Goal: Task Accomplishment & Management: Manage account settings

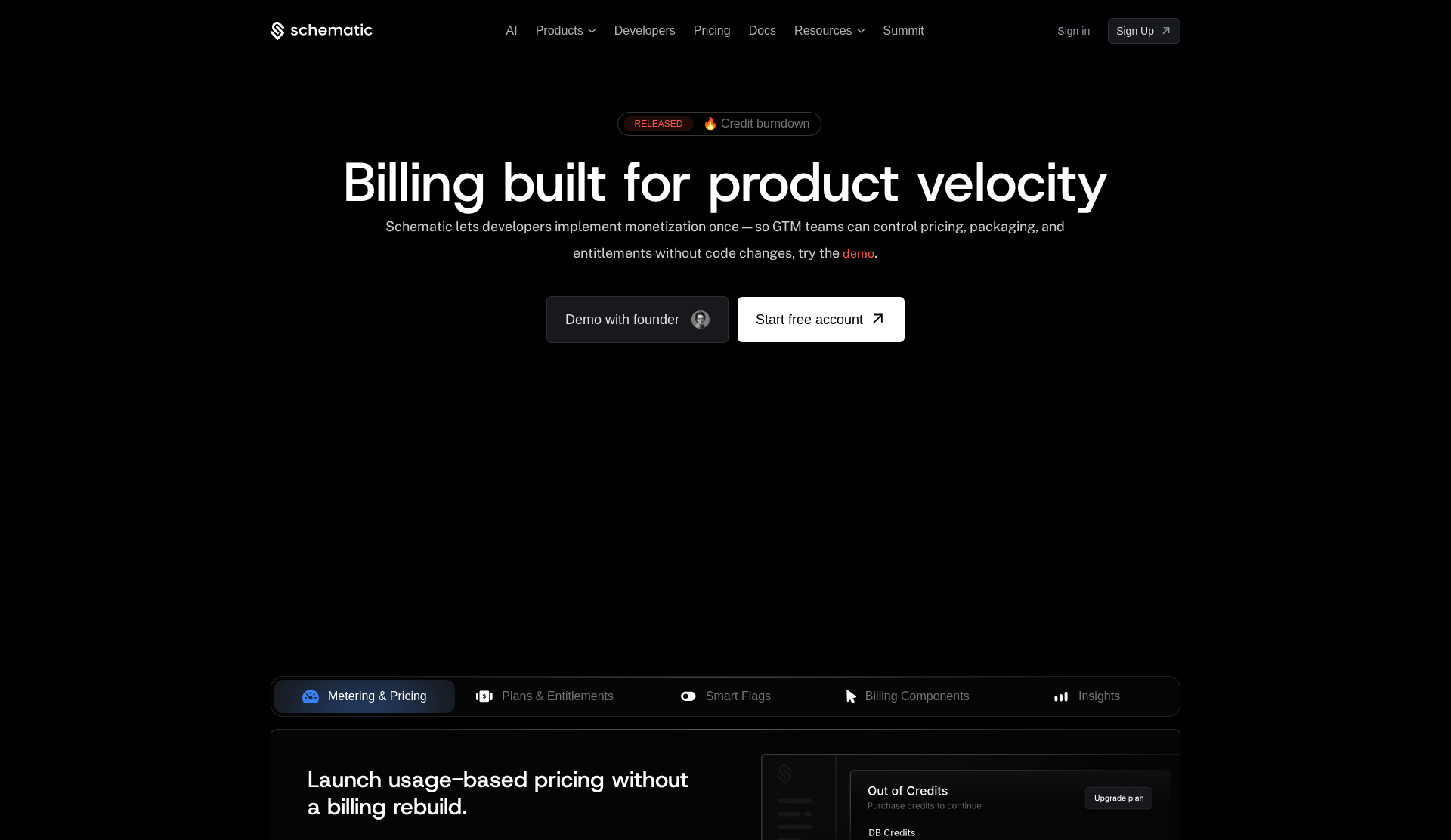
click at [1070, 36] on link "Sign in" at bounding box center [1073, 31] width 33 height 24
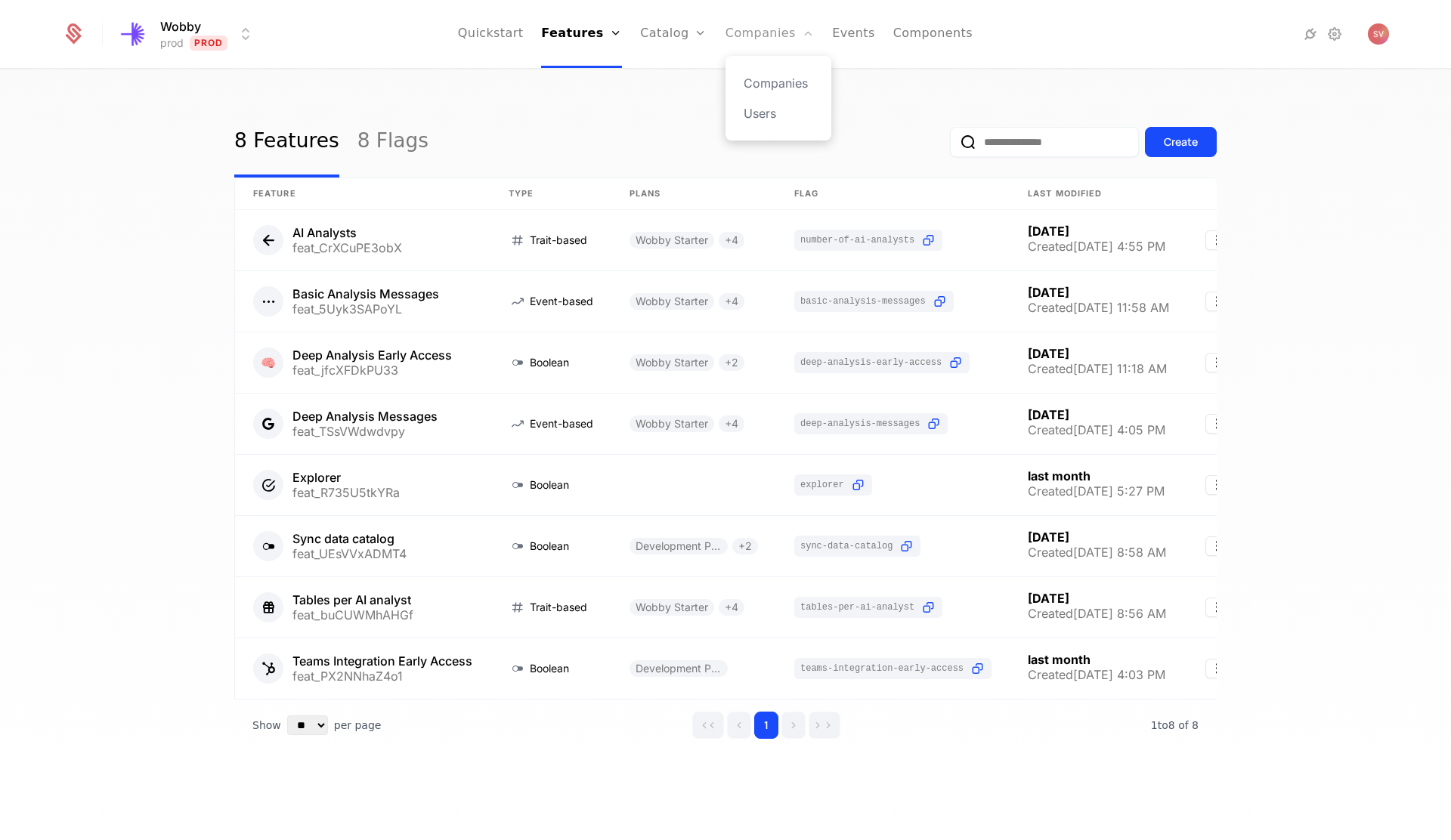
click at [753, 44] on link "Companies" at bounding box center [769, 33] width 88 height 68
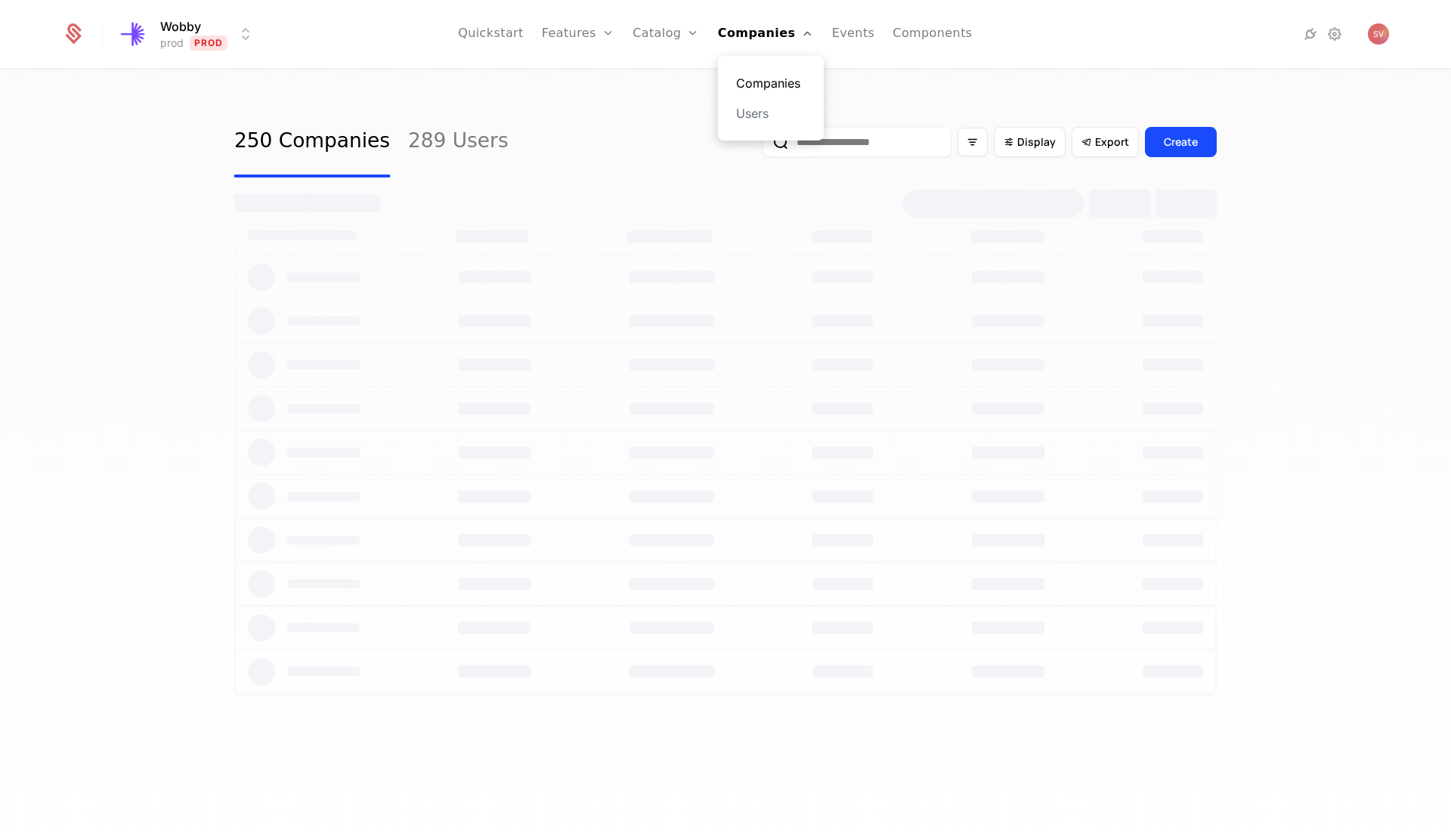
click at [761, 84] on link "Companies" at bounding box center [770, 83] width 69 height 18
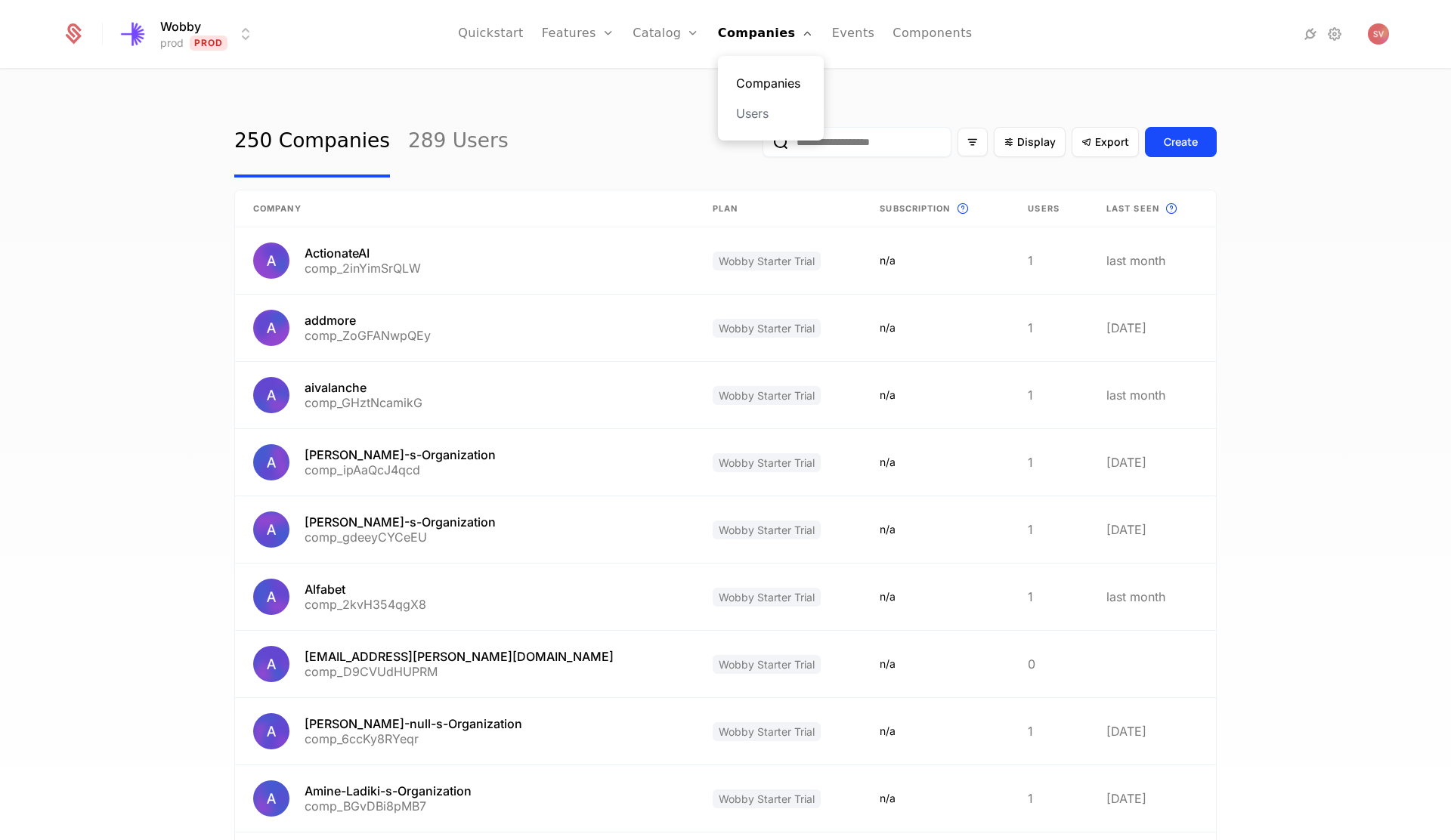
click at [784, 76] on link "Companies" at bounding box center [770, 83] width 69 height 18
click at [881, 151] on input "email" at bounding box center [856, 142] width 189 height 30
type input "*******"
click at [762, 145] on button "submit" at bounding box center [762, 145] width 0 height 0
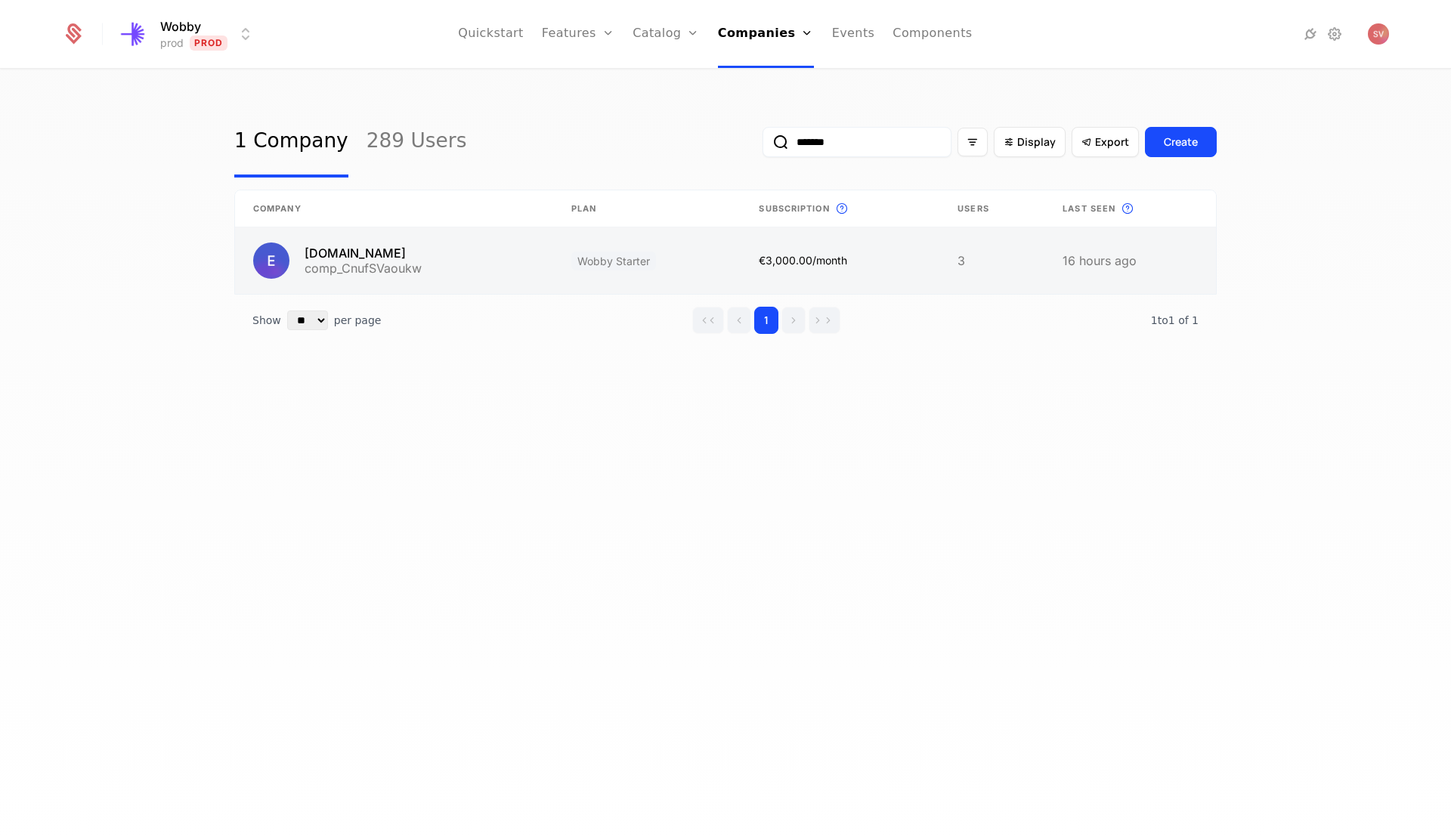
click at [414, 260] on link at bounding box center [393, 260] width 318 height 66
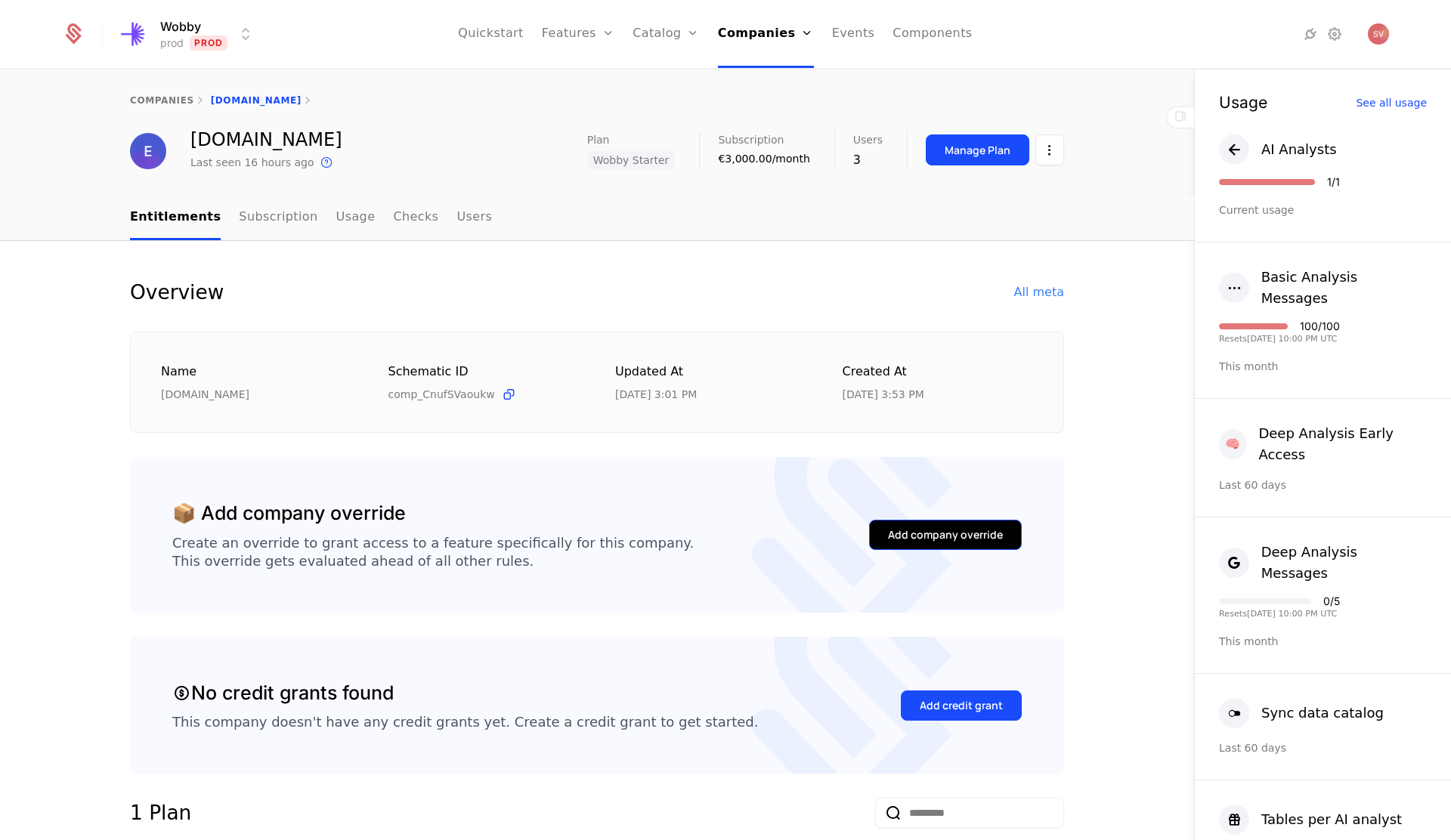
click at [920, 541] on div "Add company override" at bounding box center [945, 534] width 115 height 15
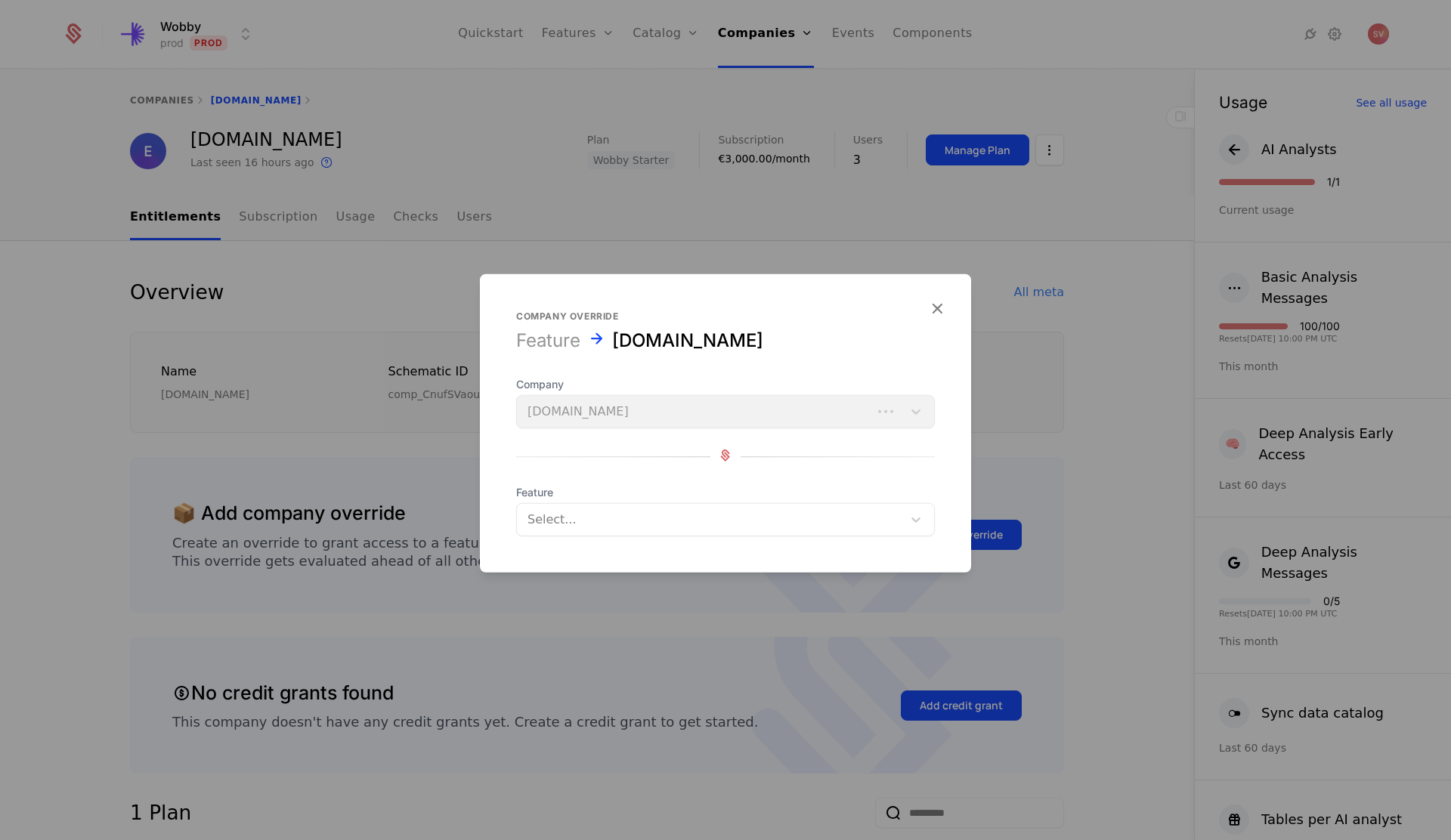
click at [661, 518] on div at bounding box center [709, 520] width 364 height 21
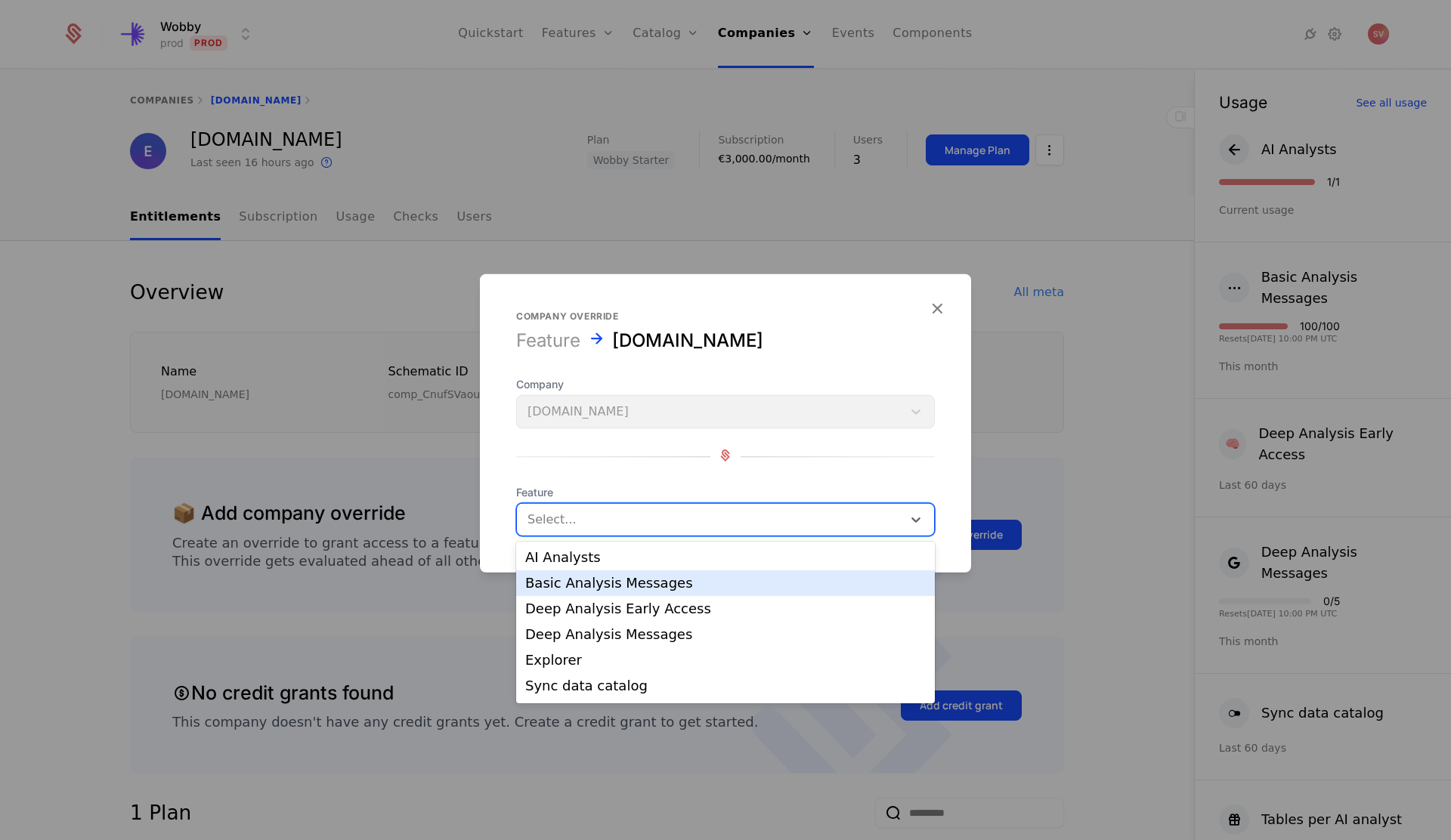
click at [650, 584] on div "Basic Analysis Messages" at bounding box center [725, 583] width 401 height 14
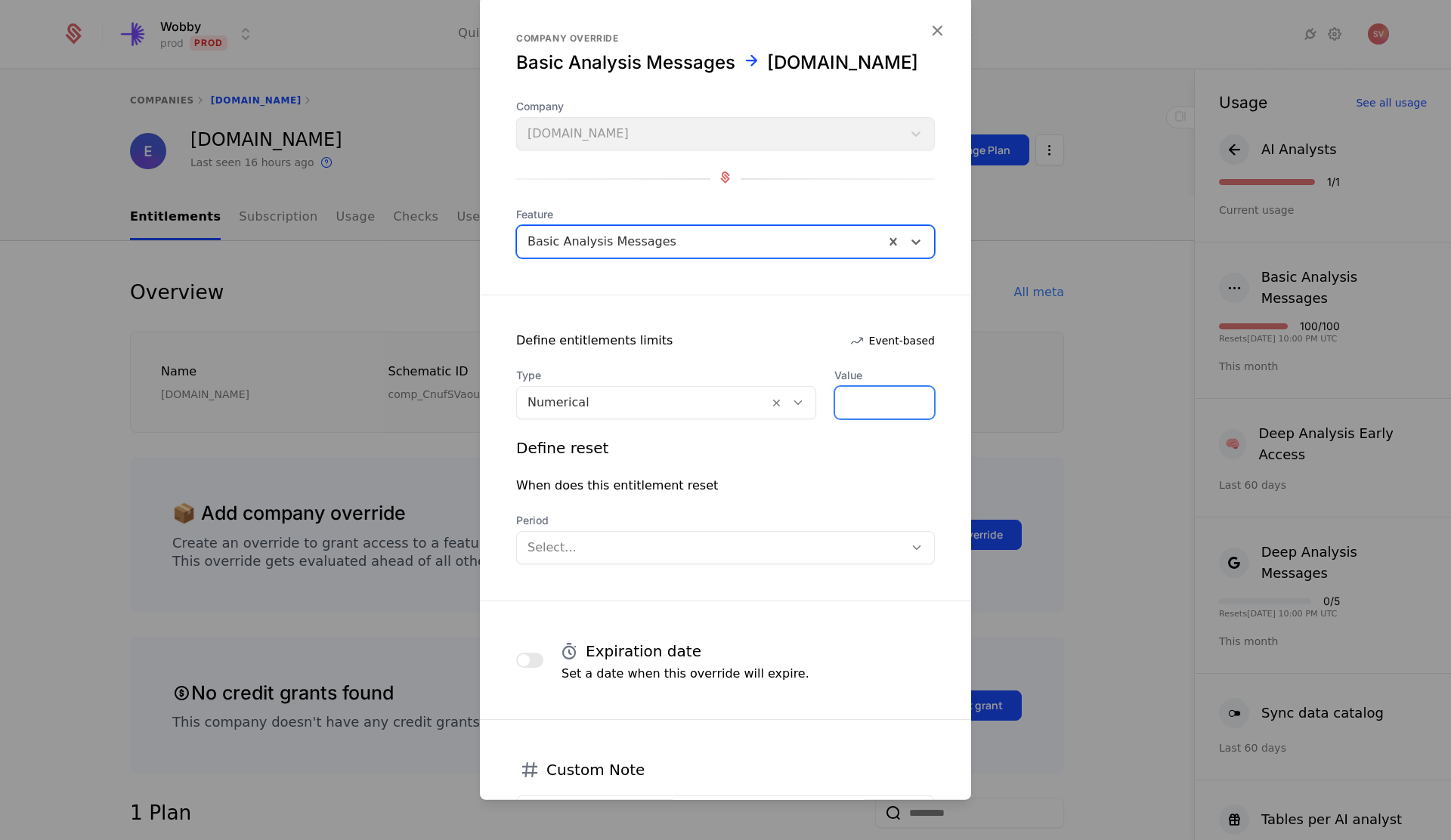
click at [855, 405] on input "*" at bounding box center [884, 403] width 99 height 32
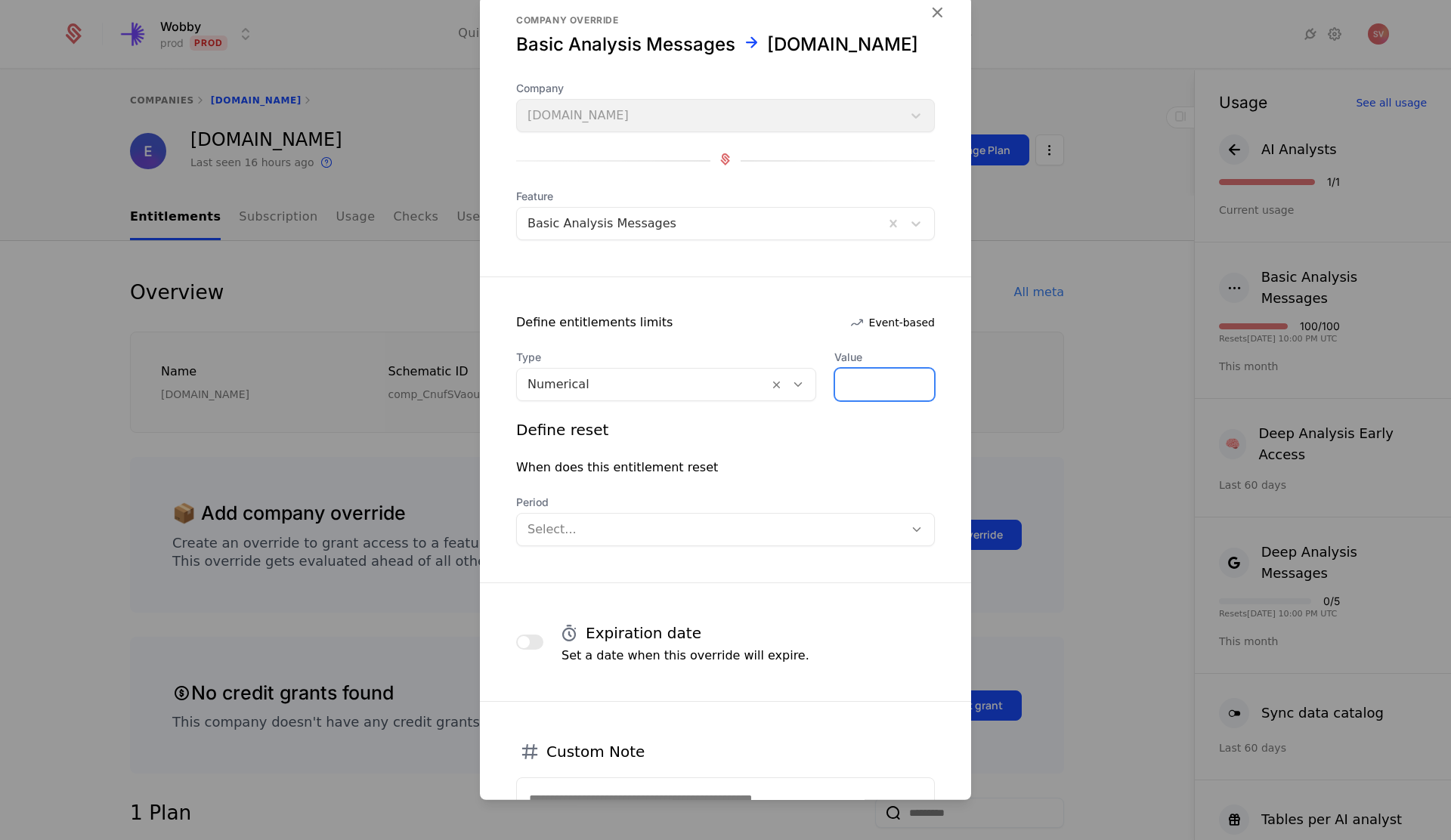
type input "***"
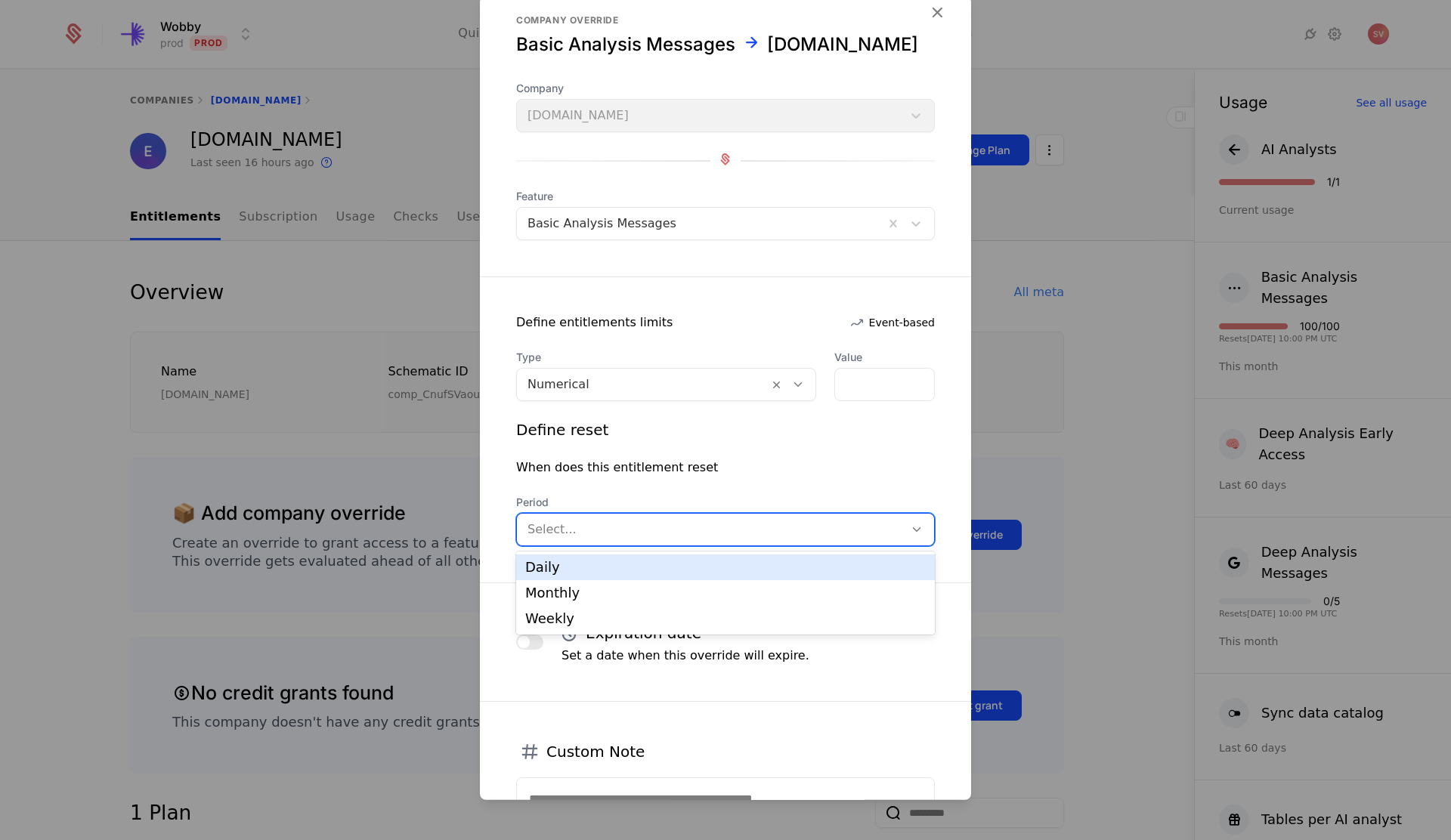
click at [771, 525] on div at bounding box center [710, 529] width 366 height 21
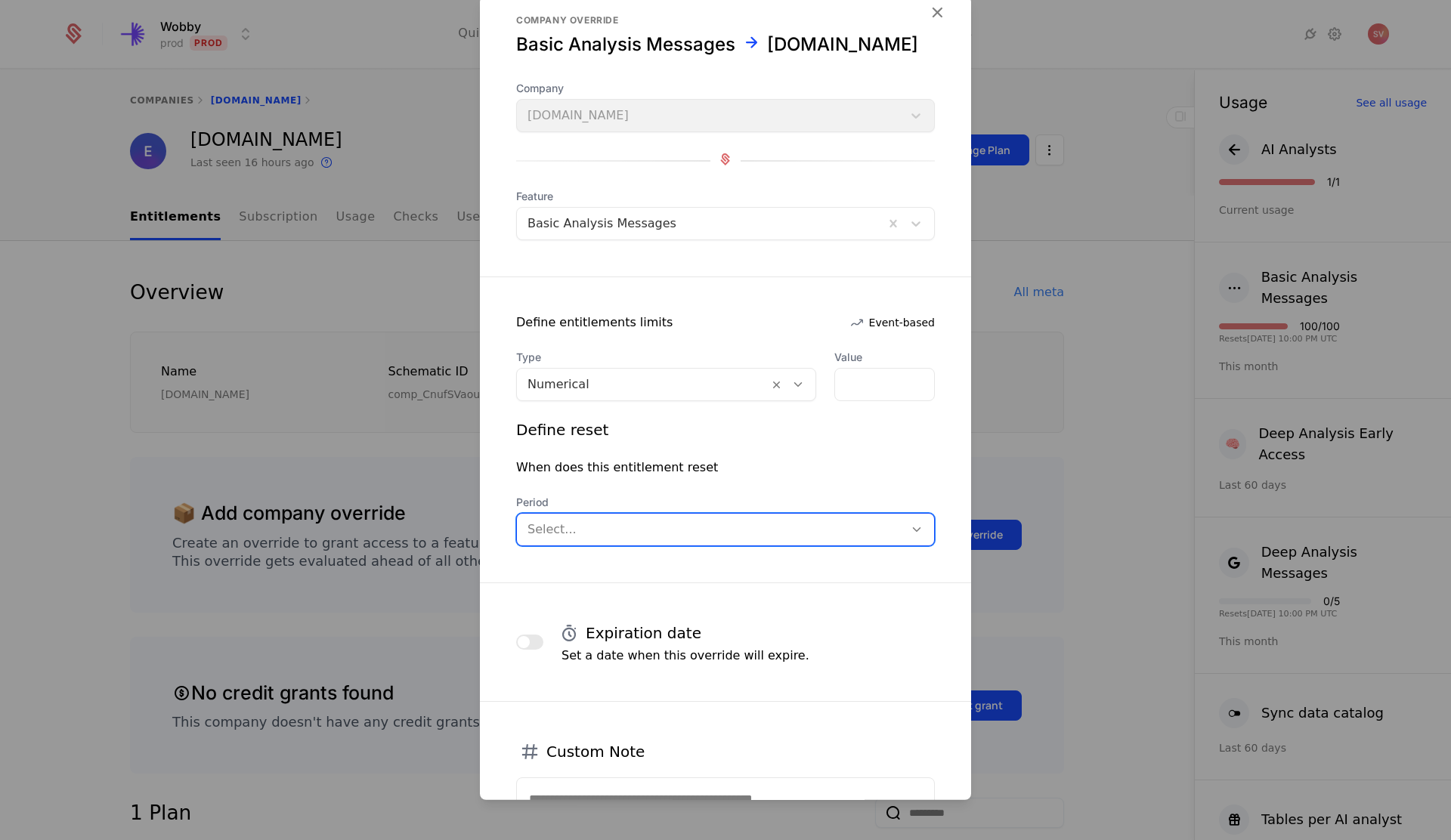
click at [771, 525] on div at bounding box center [710, 529] width 366 height 21
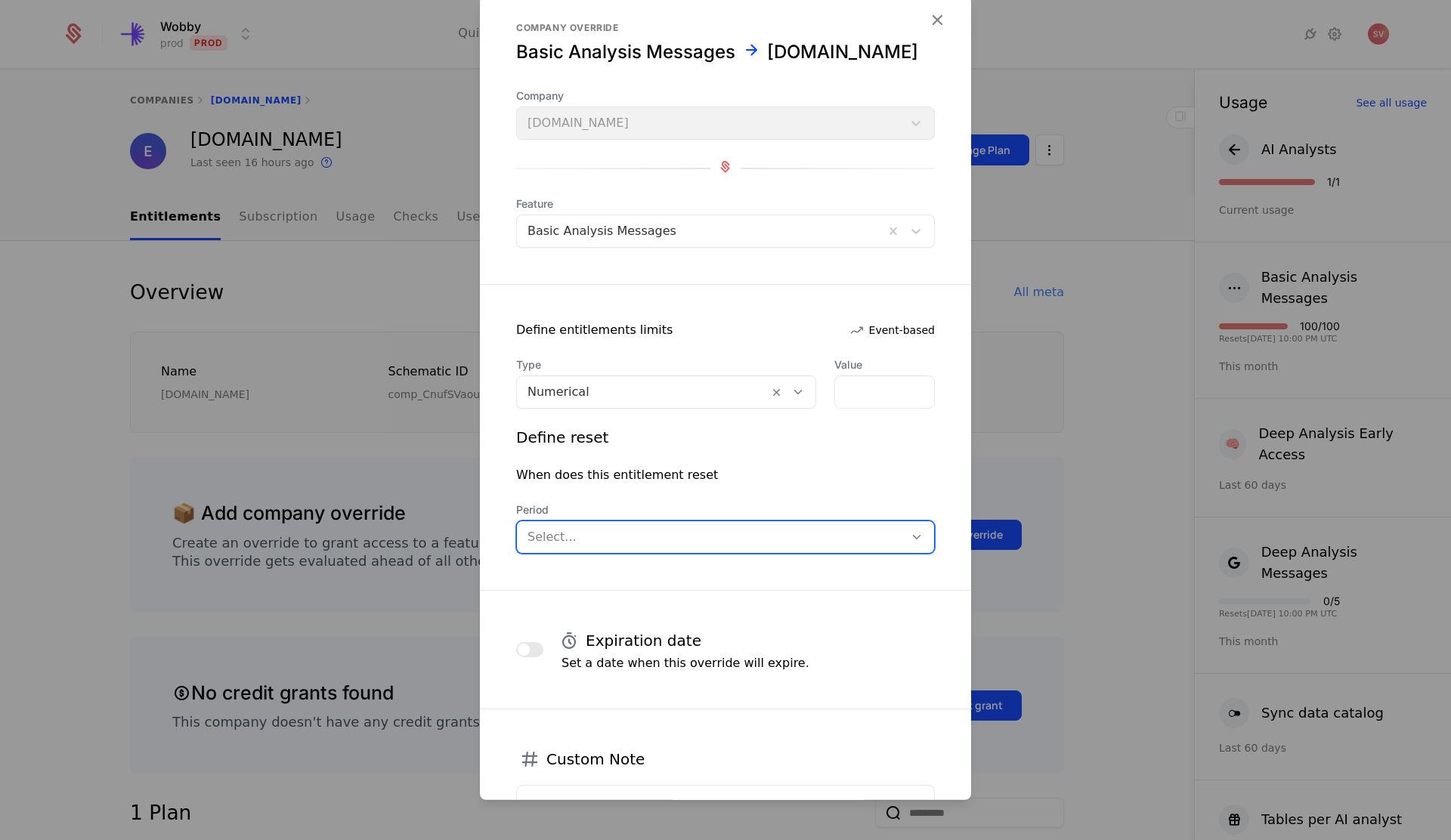
scroll to position [11, 0]
click at [586, 529] on div at bounding box center [710, 536] width 366 height 21
click at [581, 595] on div "Monthly" at bounding box center [725, 600] width 401 height 14
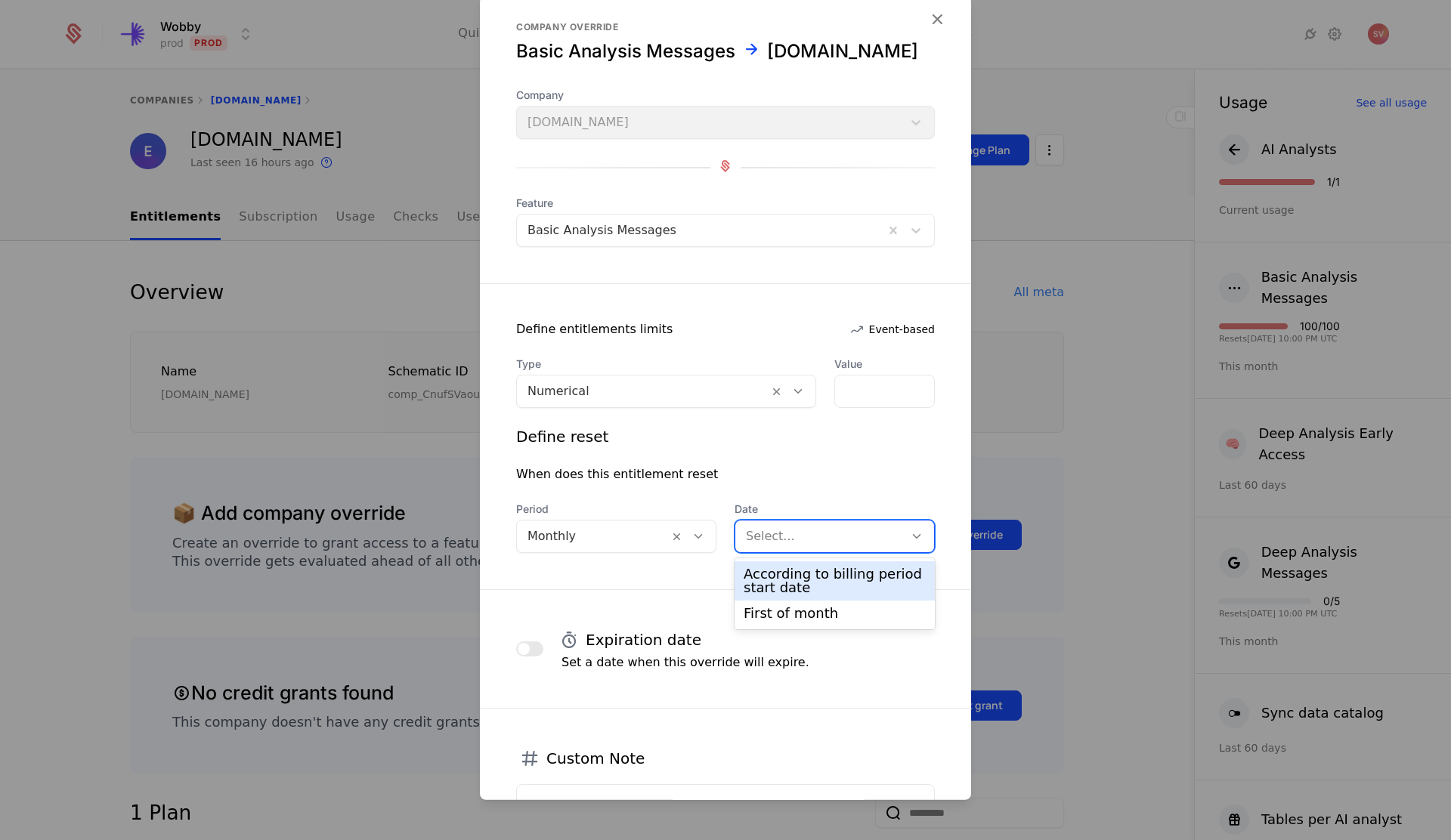
click at [818, 536] on div at bounding box center [819, 536] width 147 height 21
click at [807, 617] on div "First of month" at bounding box center [835, 613] width 182 height 14
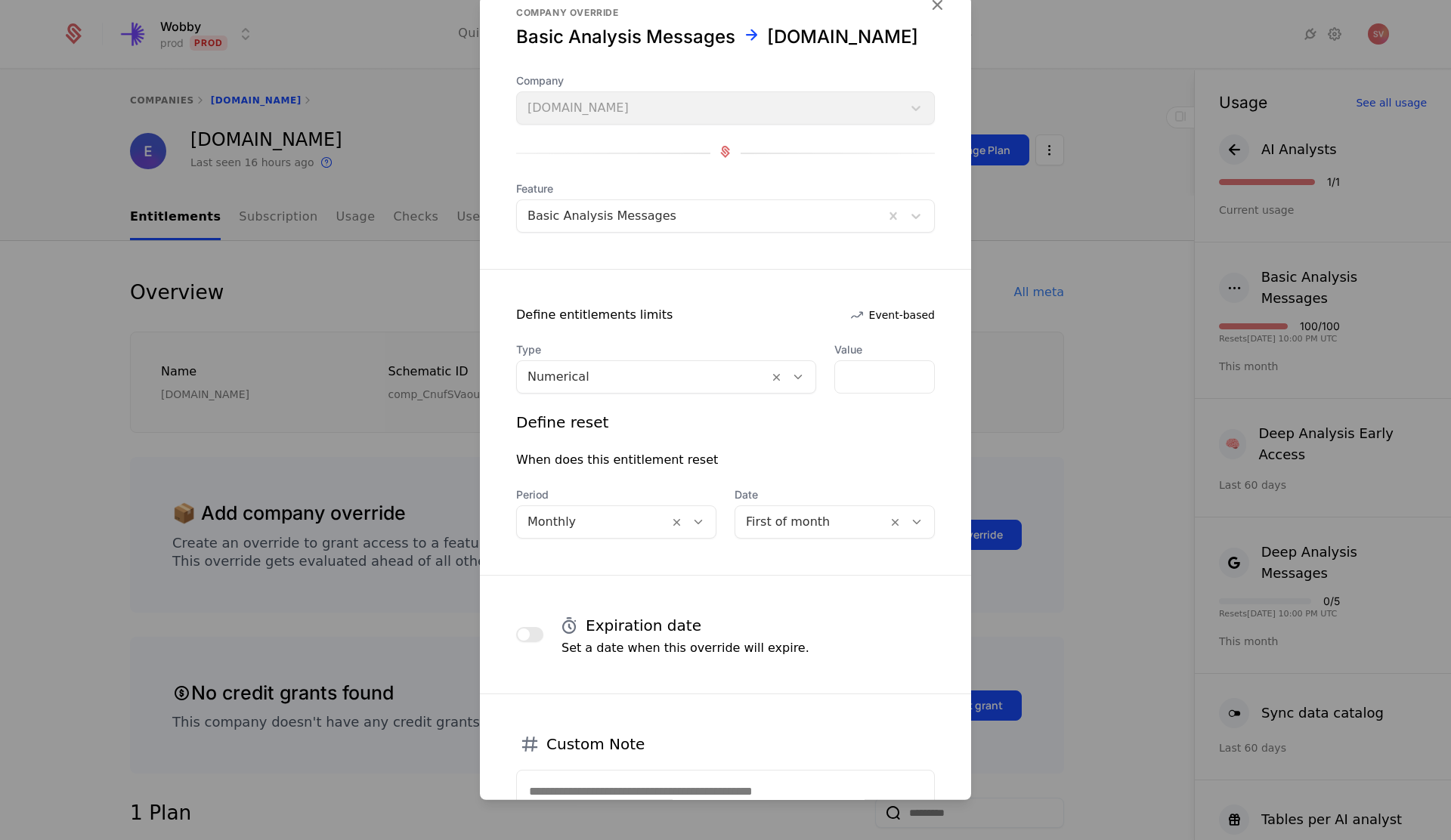
click at [527, 636] on span "button" at bounding box center [523, 634] width 12 height 12
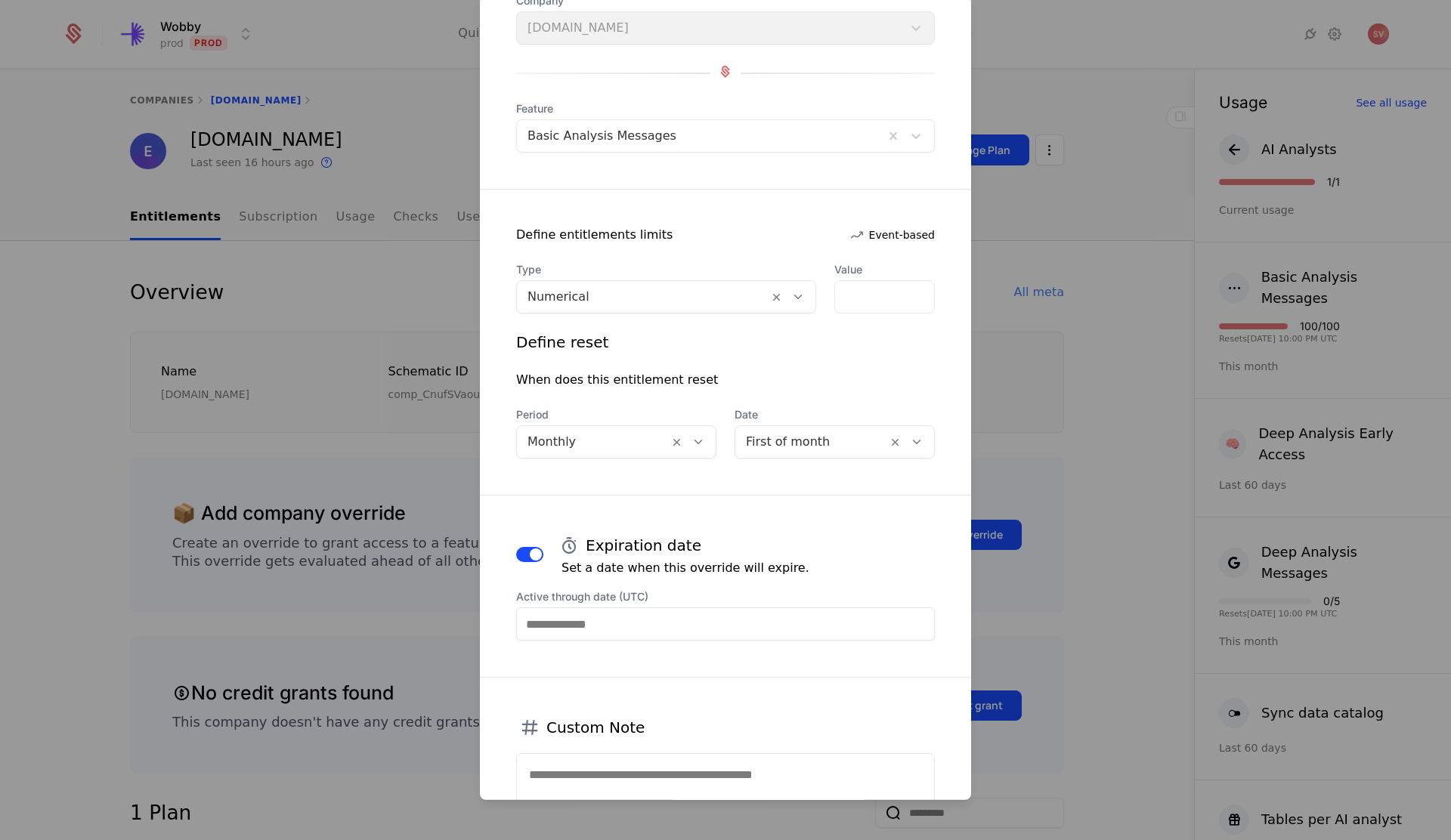
scroll to position [116, 0]
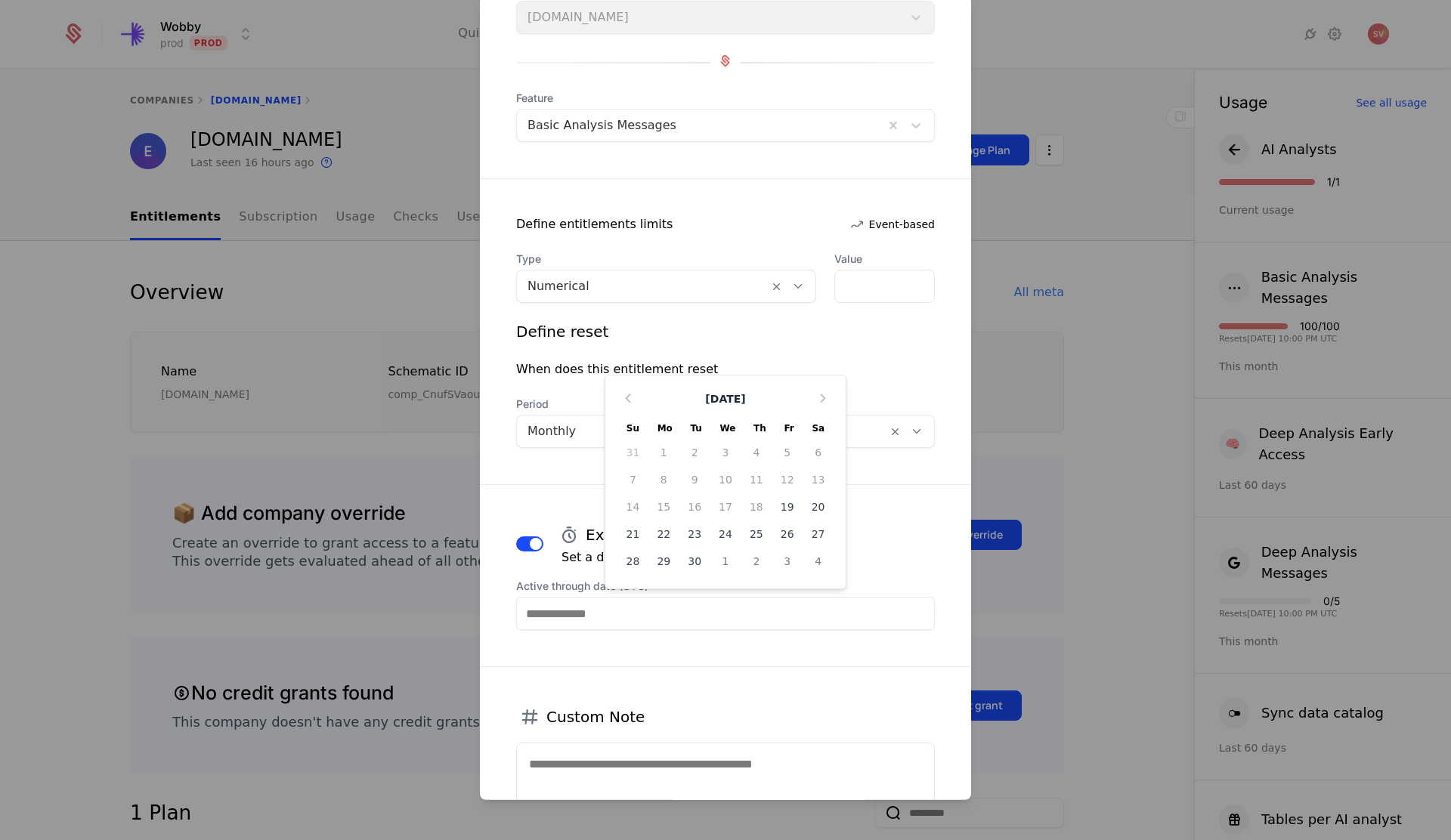
click at [620, 606] on input "Active through date (UTC)" at bounding box center [726, 614] width 419 height 33
click at [822, 401] on icon "Choose Date" at bounding box center [823, 398] width 15 height 15
click at [825, 369] on icon "Choose Date" at bounding box center [823, 370] width 15 height 15
click at [663, 450] on div "1" at bounding box center [663, 452] width 31 height 24
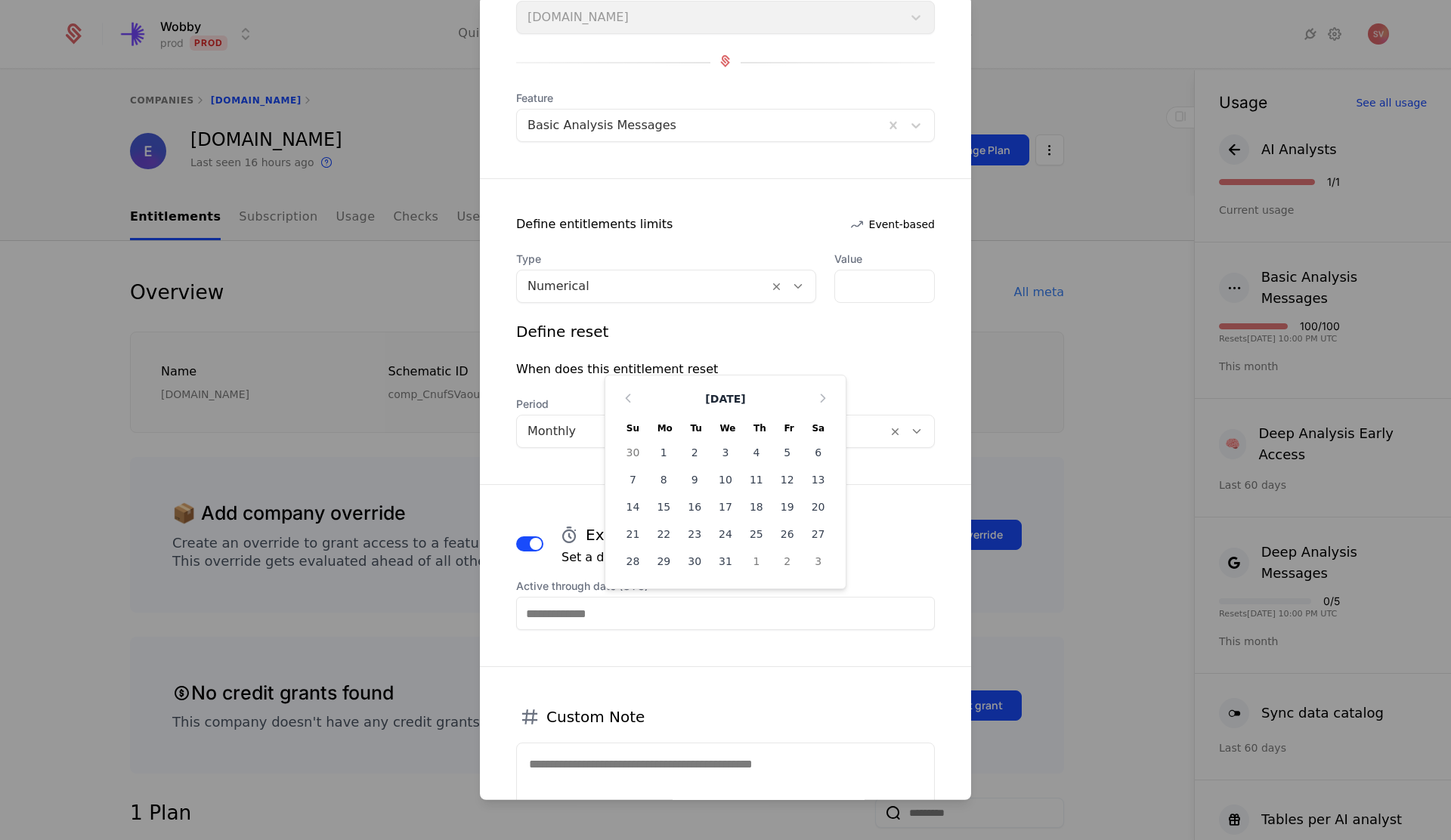
type input "**********"
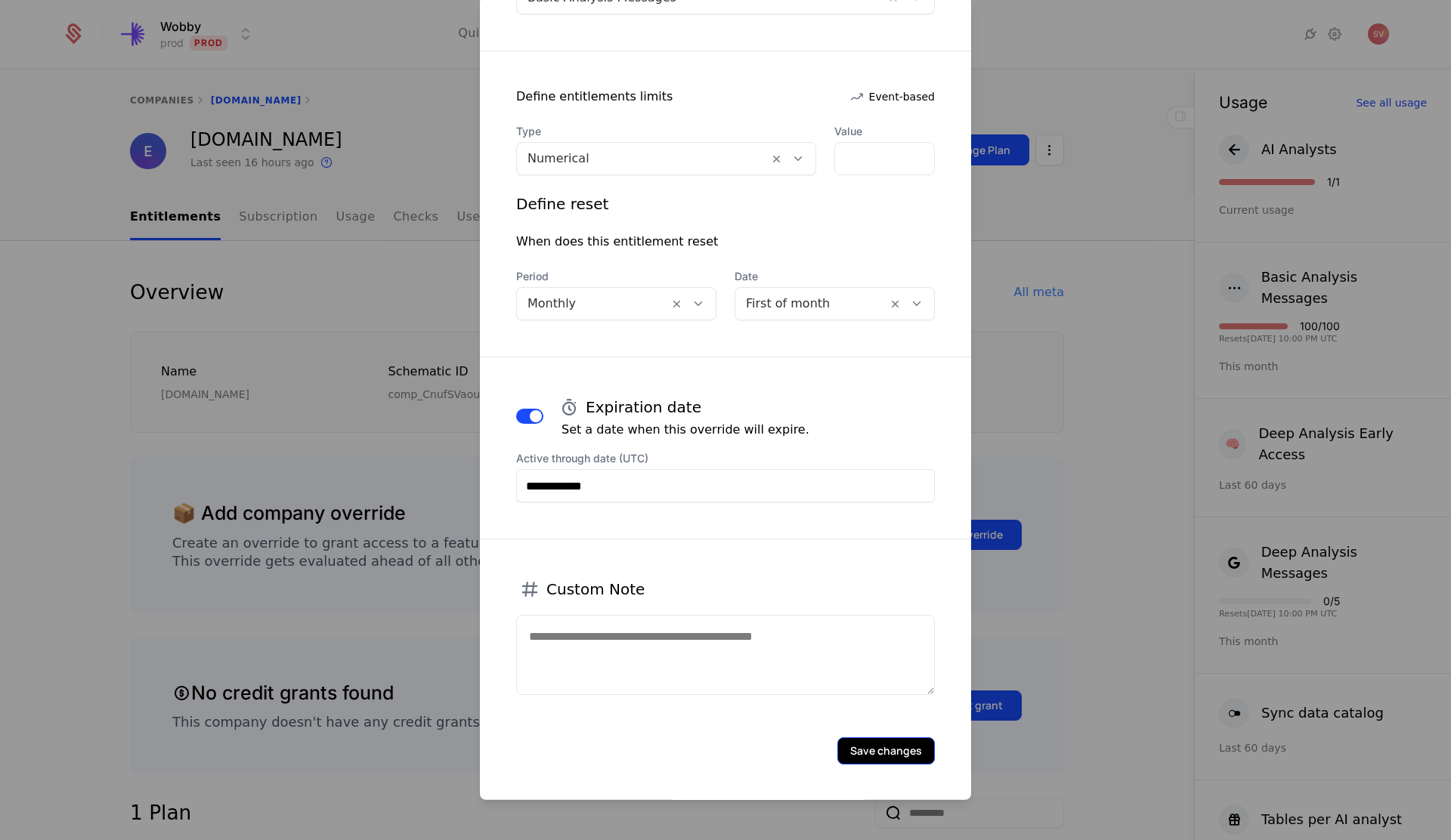
click at [912, 754] on button "Save changes" at bounding box center [886, 751] width 97 height 27
